Goal: Navigation & Orientation: Find specific page/section

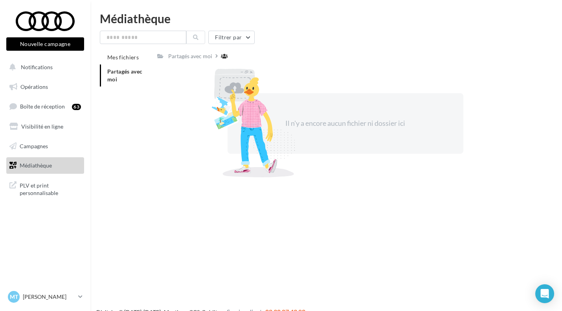
click at [120, 76] on li "Partagés avec moi" at bounding box center [125, 75] width 51 height 22
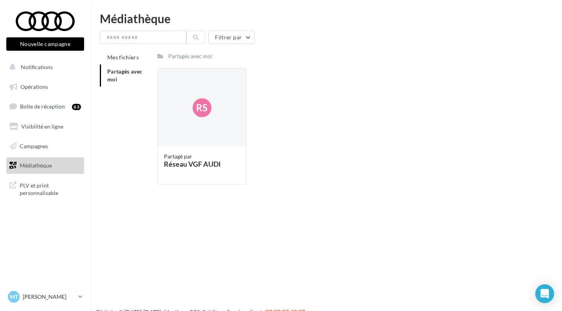
click at [195, 125] on div "Rs" at bounding box center [202, 107] width 88 height 79
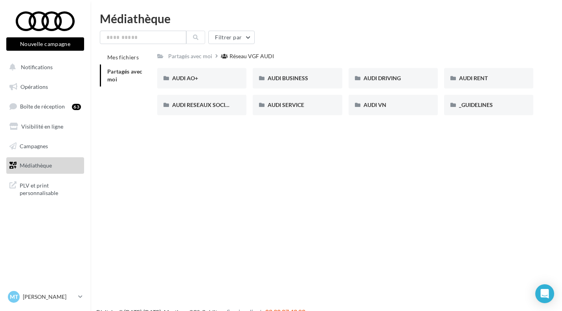
click at [305, 87] on div "AUDI BUSINESS" at bounding box center [297, 78] width 89 height 20
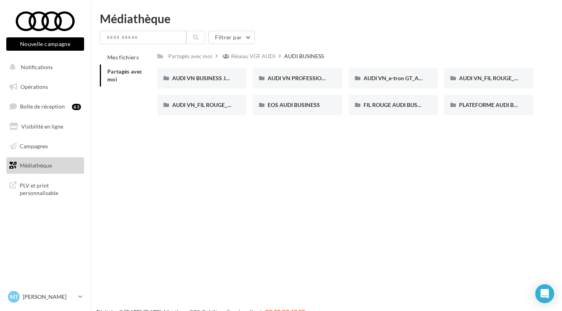
click at [257, 50] on div "Filtrer par Mes fichiers Partagés avec moi Partagés avec moi Réseau VGF AUDI AU…" at bounding box center [326, 76] width 453 height 91
click at [222, 109] on div "AUDI VN_FIL ROUGE_SANS OFFRE_AUDI_BUSINESS" at bounding box center [201, 105] width 89 height 20
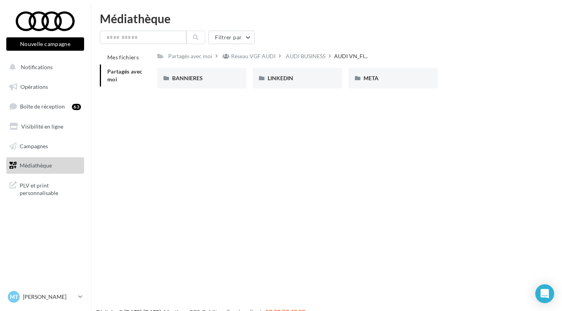
click at [309, 55] on div "AUDI BUSINESS" at bounding box center [306, 56] width 40 height 8
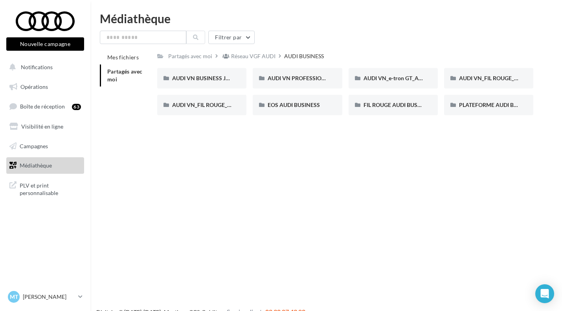
click at [261, 57] on div "Réseau VGF AUDI" at bounding box center [253, 56] width 44 height 8
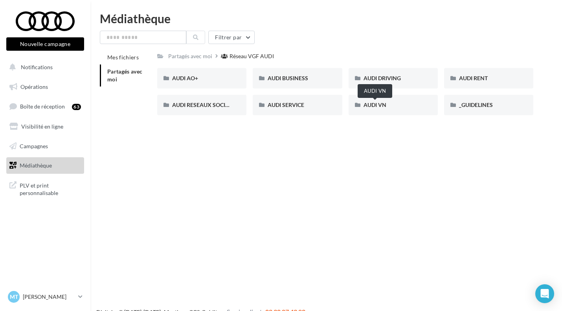
click at [381, 102] on span "AUDI VN" at bounding box center [375, 104] width 23 height 7
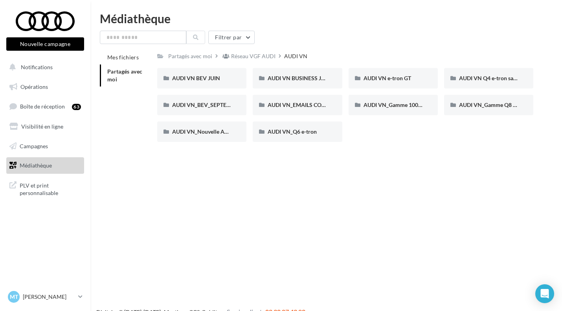
click at [247, 60] on div "Réseau VGF AUDI" at bounding box center [253, 56] width 44 height 8
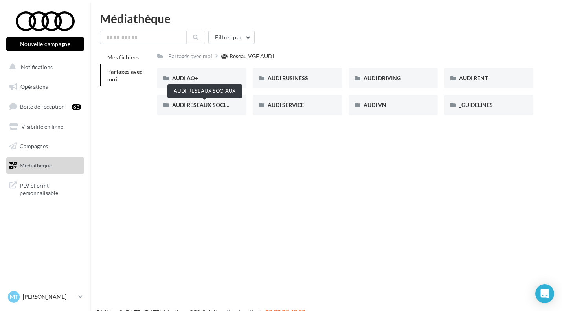
click at [202, 105] on span "AUDI RESEAUX SOCIAUX" at bounding box center [204, 104] width 65 height 7
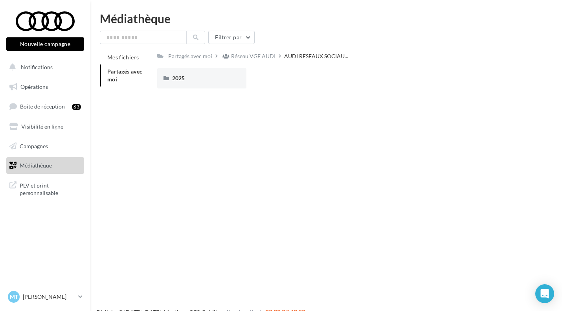
click at [259, 57] on div "Réseau VGF AUDI" at bounding box center [253, 56] width 44 height 8
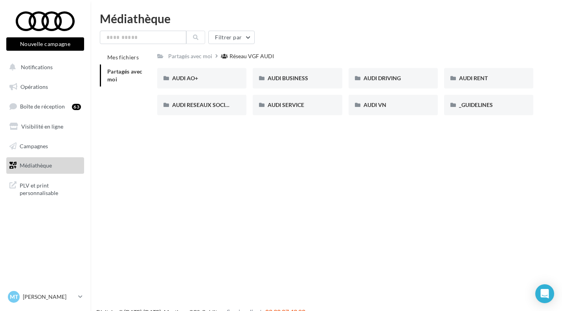
click at [210, 75] on div "AUDI AO+" at bounding box center [201, 78] width 59 height 8
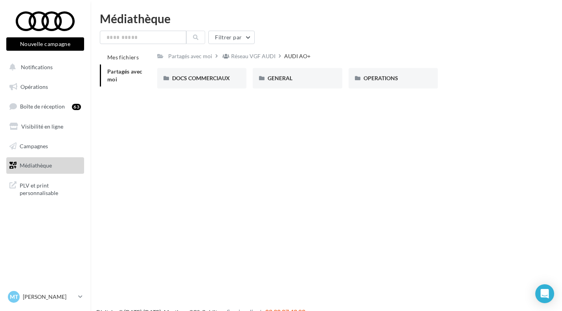
click at [266, 55] on div "Réseau VGF AUDI" at bounding box center [253, 56] width 44 height 8
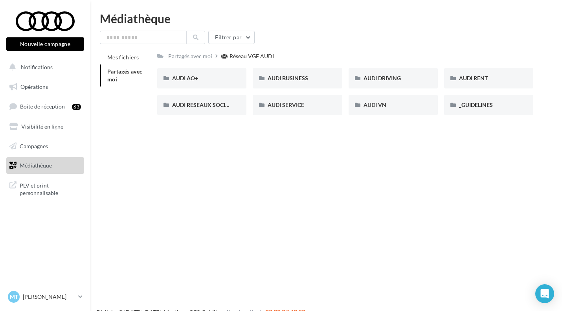
click at [206, 74] on div "AUDI AO+" at bounding box center [201, 78] width 89 height 20
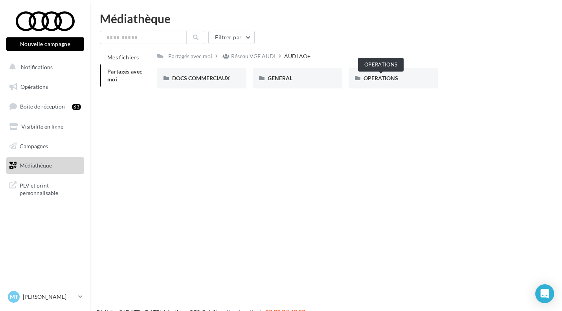
click at [382, 79] on span "OPERATIONS" at bounding box center [381, 78] width 35 height 7
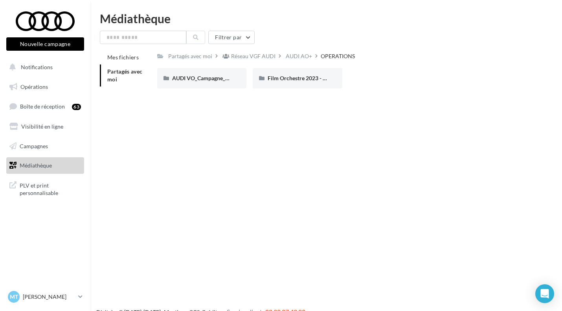
click at [296, 53] on div "AUDI AO+" at bounding box center [299, 56] width 26 height 8
click at [254, 55] on div "Réseau VGF AUDI" at bounding box center [253, 56] width 44 height 8
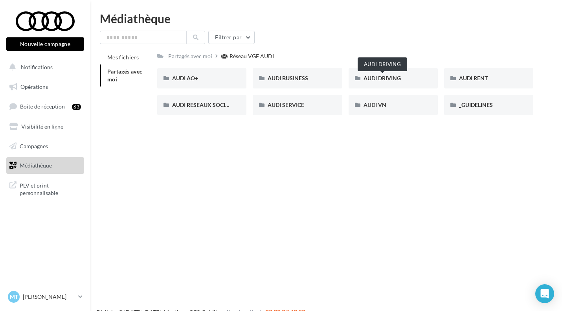
click at [385, 76] on span "AUDI DRIVING" at bounding box center [382, 78] width 37 height 7
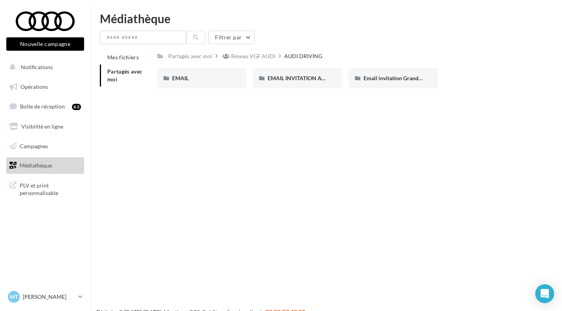
click at [189, 78] on div "EMAIL" at bounding box center [201, 78] width 59 height 8
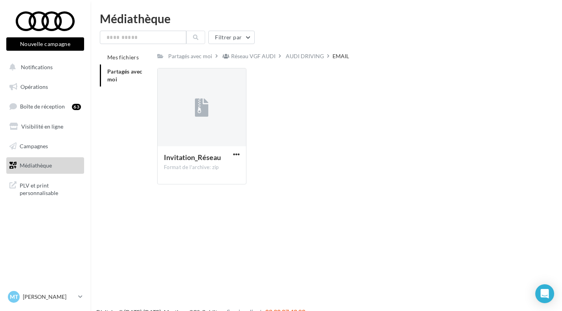
click at [239, 59] on div "Réseau VGF AUDI" at bounding box center [253, 56] width 44 height 8
